Goal: Task Accomplishment & Management: Manage account settings

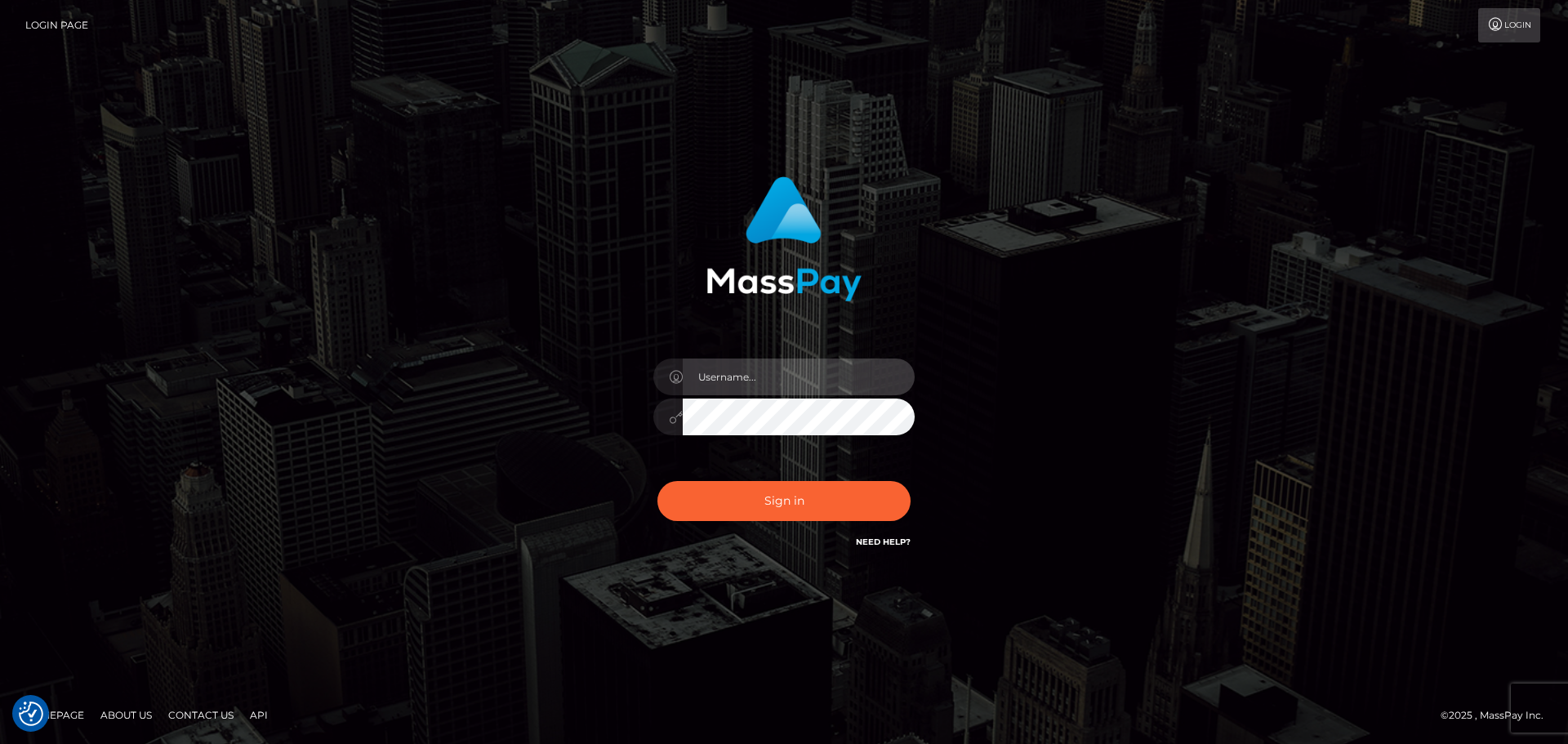
click at [758, 384] on input "text" at bounding box center [799, 376] width 232 height 37
type input "pschroll"
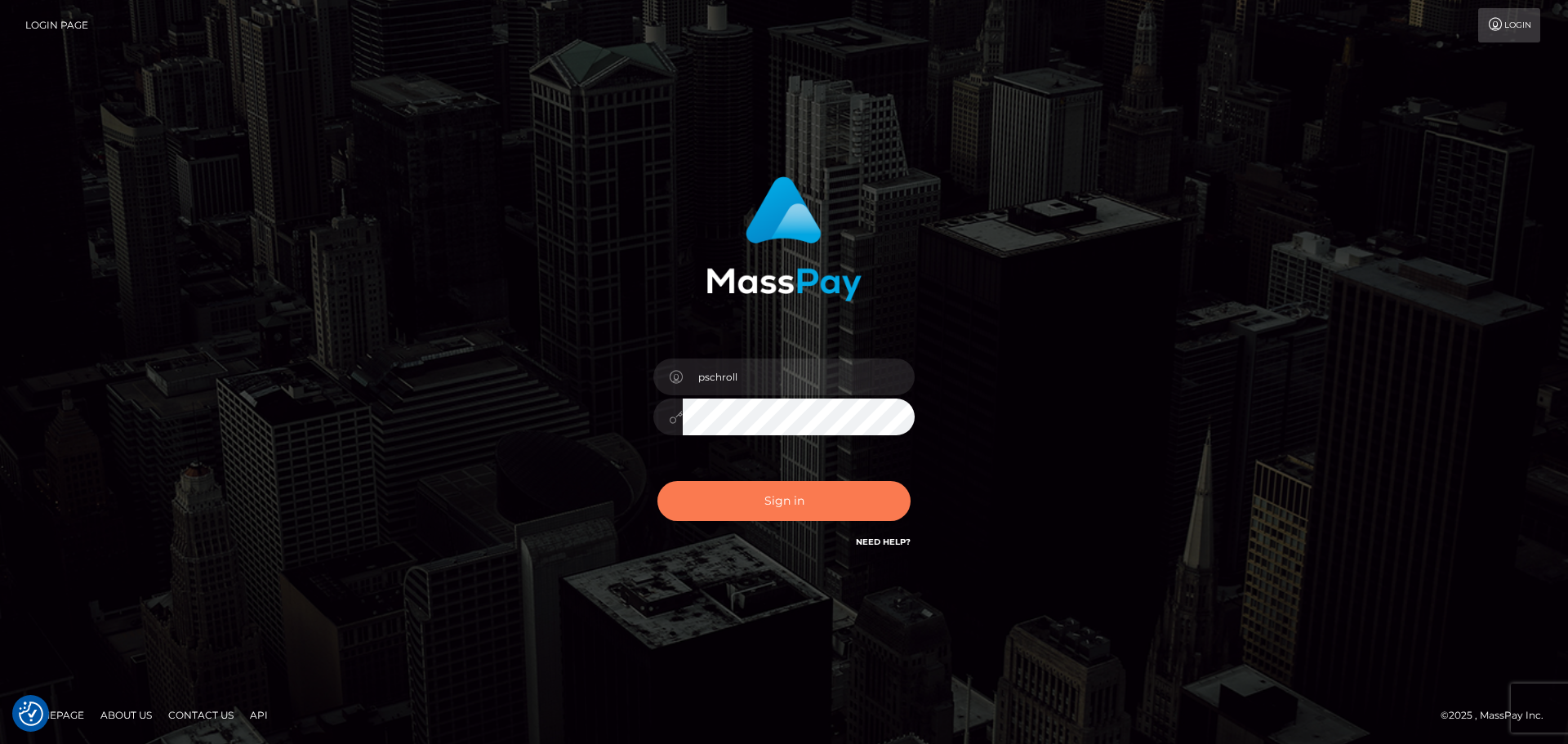
click at [820, 502] on button "Sign in" at bounding box center [784, 501] width 253 height 40
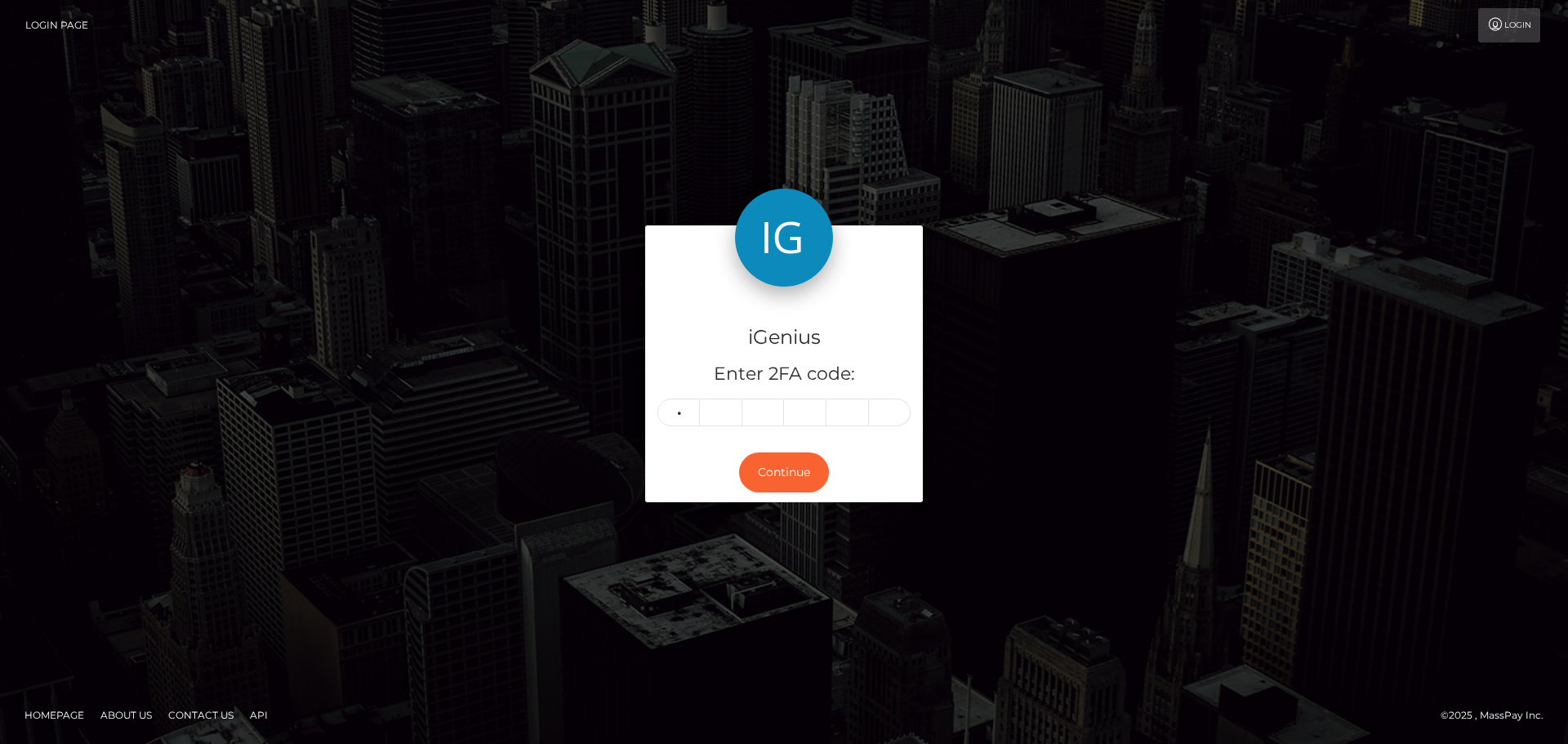
type input "5"
type input "3"
type input "7"
type input "9"
type input "7"
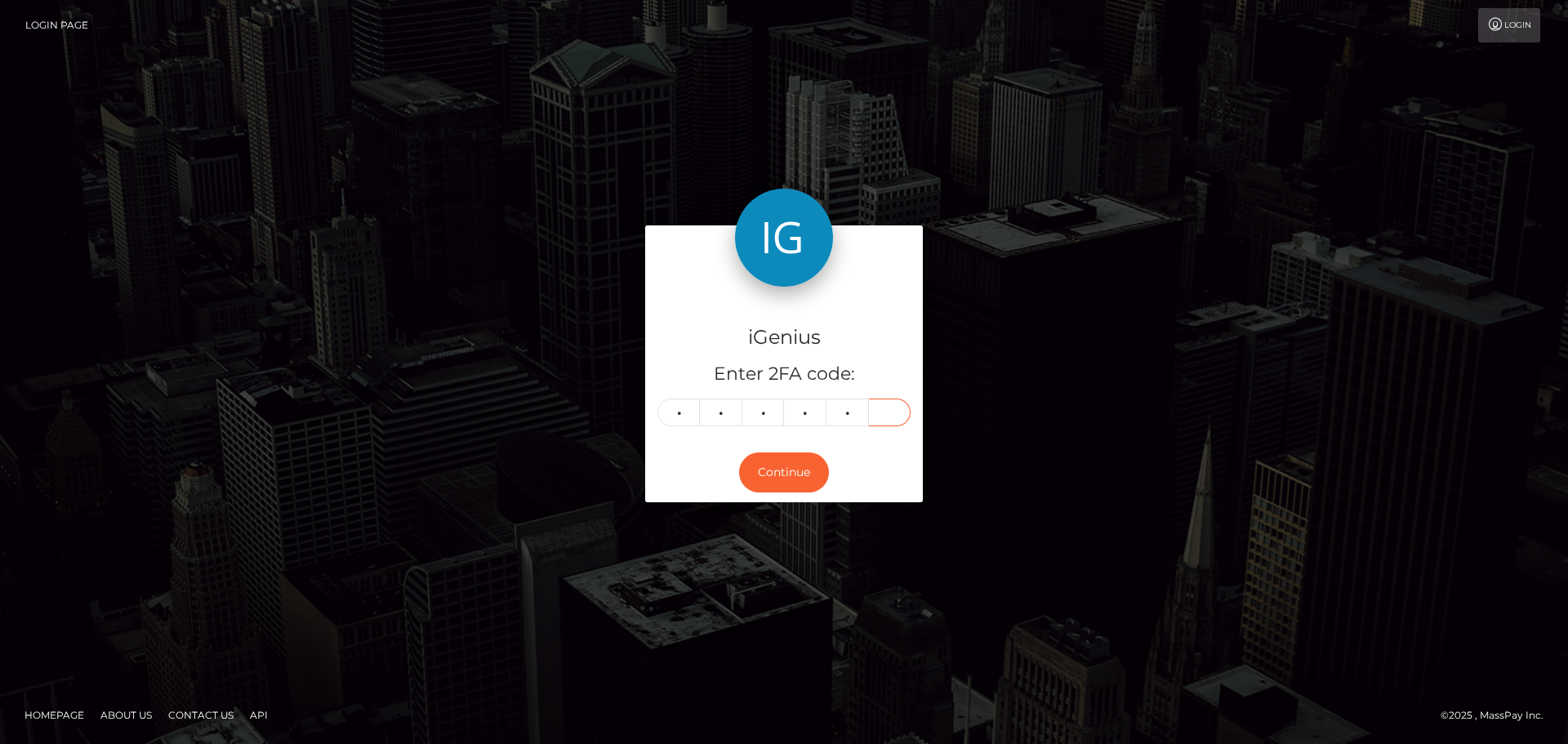
type input "6"
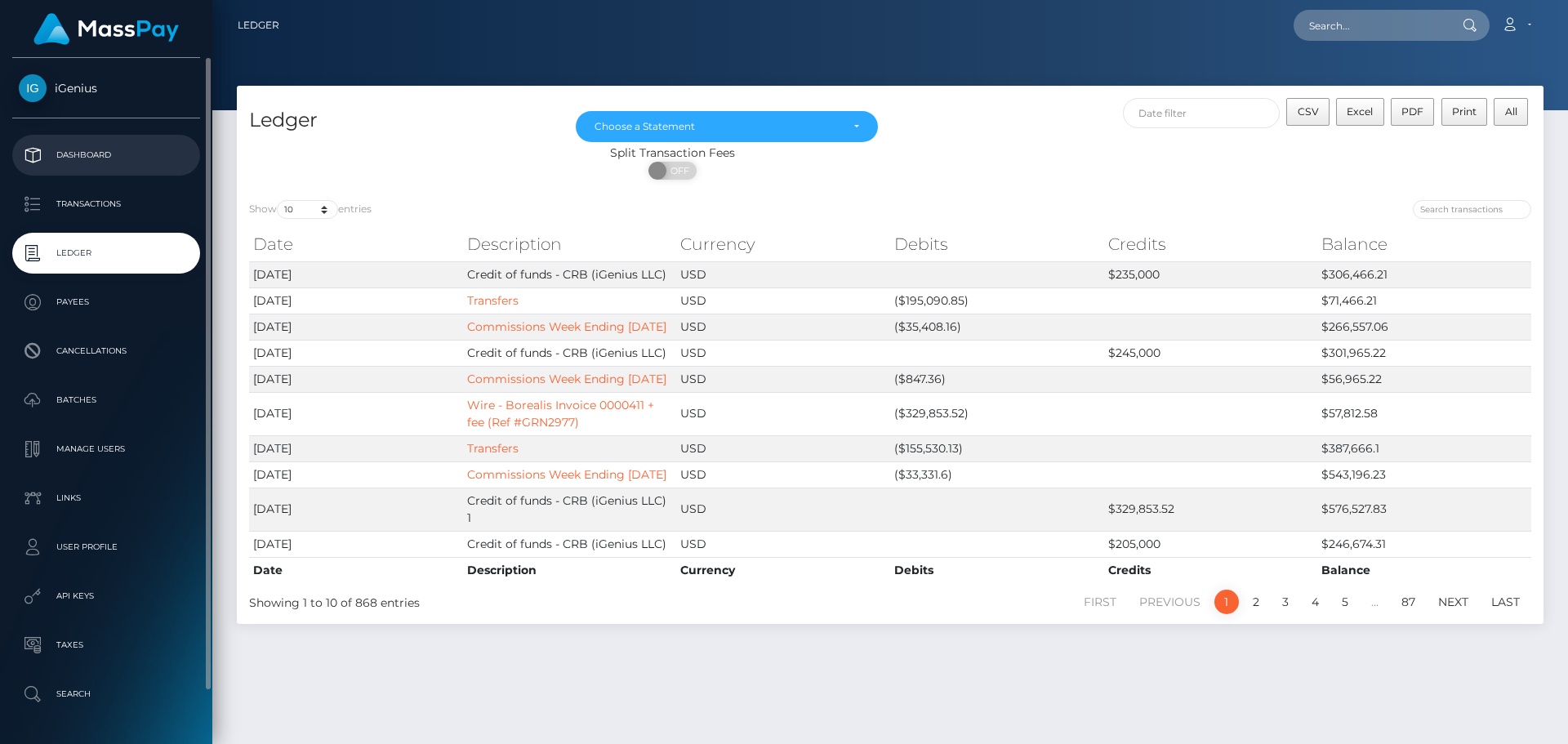
click at [94, 147] on p "Dashboard" at bounding box center [106, 155] width 174 height 25
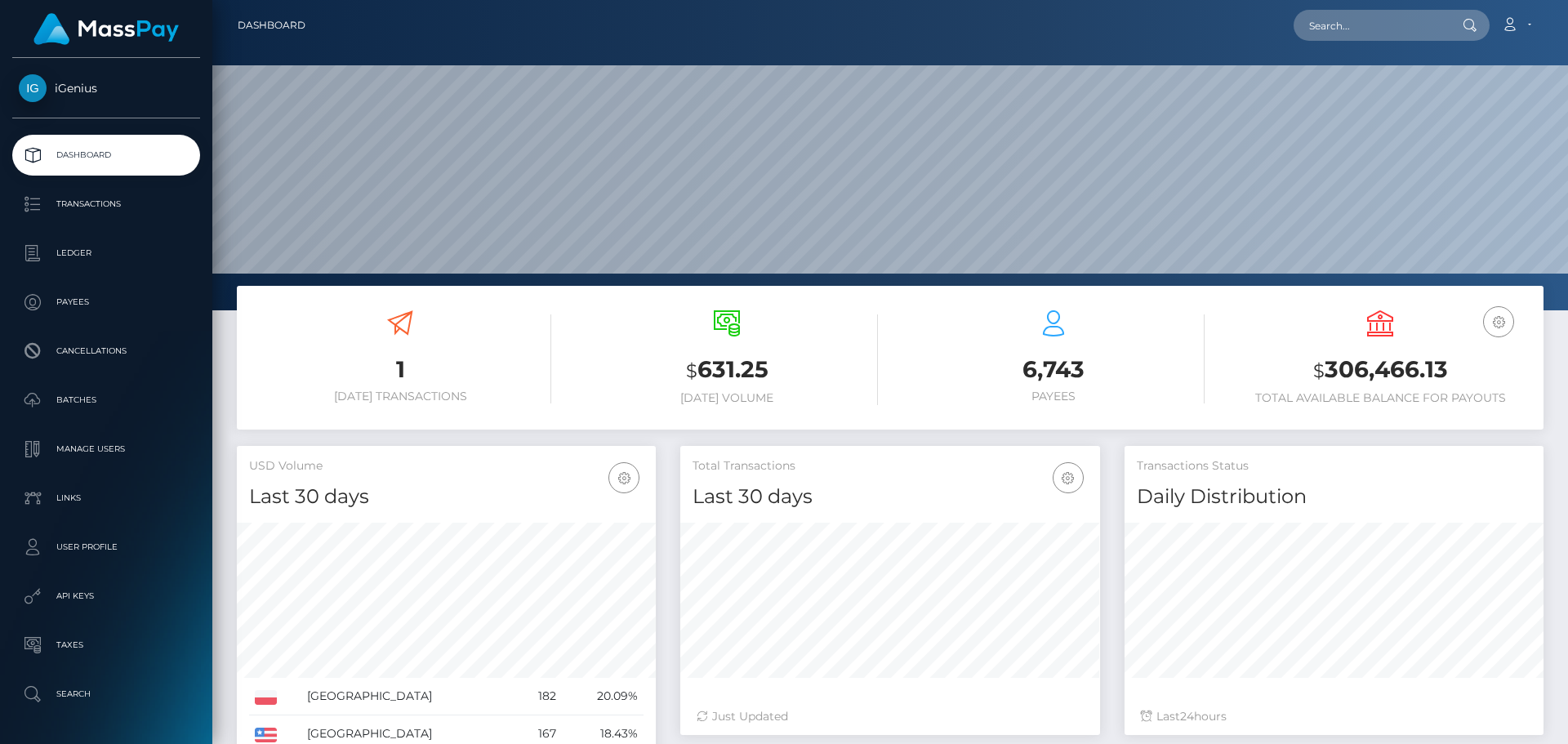
scroll to position [290, 420]
